Goal: Navigation & Orientation: Find specific page/section

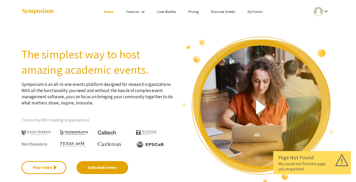
click at [215, 12] on link "Discover Events" at bounding box center [223, 11] width 24 height 5
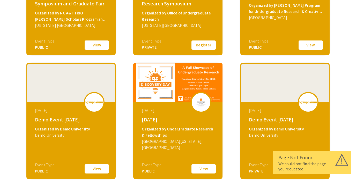
scroll to position [150, 0]
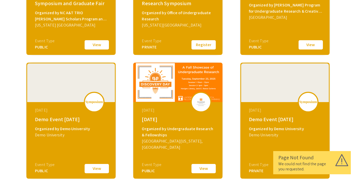
click at [95, 169] on button "View" at bounding box center [97, 169] width 26 height 11
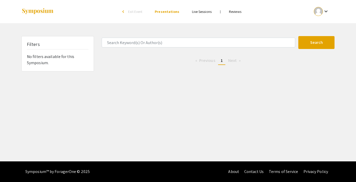
click at [319, 8] on div at bounding box center [317, 11] width 9 height 9
click at [319, 49] on button "Sign out" at bounding box center [324, 50] width 32 height 12
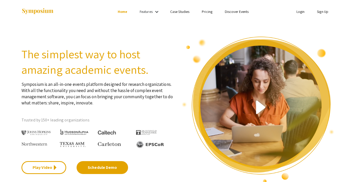
click at [299, 11] on link "Login" at bounding box center [300, 11] width 8 height 5
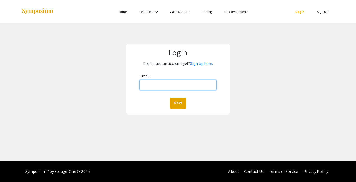
click at [171, 86] on input "Email:" at bounding box center [177, 85] width 77 height 10
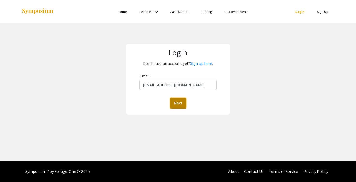
click at [180, 101] on button "Next" at bounding box center [178, 103] width 16 height 11
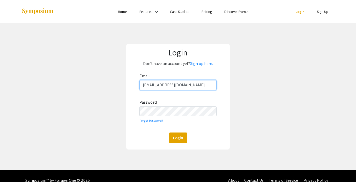
click at [169, 88] on input "[EMAIL_ADDRESS][DOMAIN_NAME]" at bounding box center [177, 85] width 77 height 10
type input "[EMAIL_ADDRESS][DOMAIN_NAME]"
click at [177, 139] on button "Login" at bounding box center [178, 138] width 18 height 11
